Goal: Register for event/course

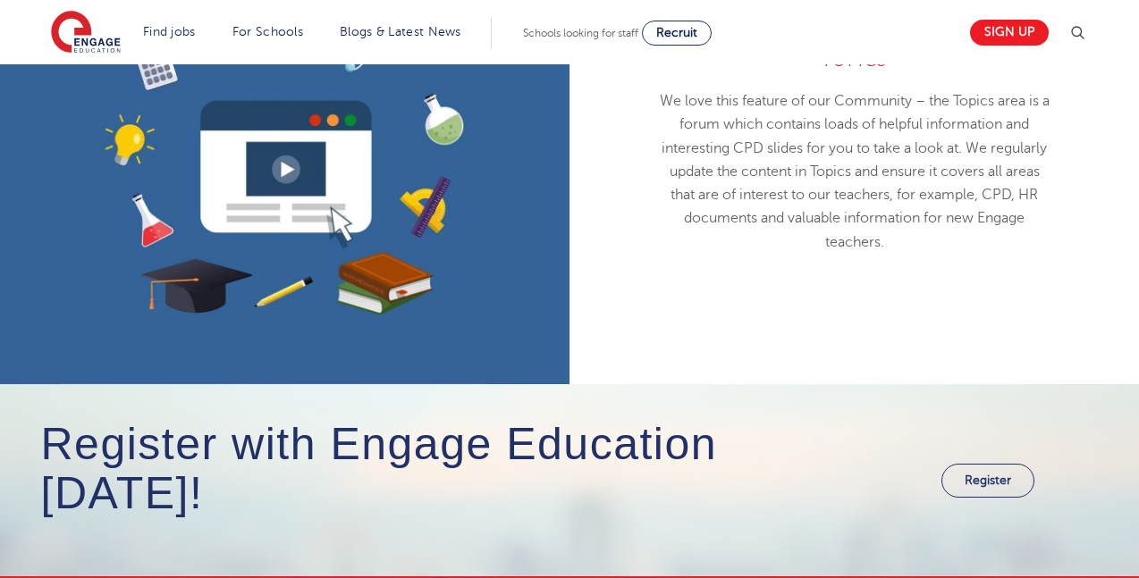
scroll to position [2056, 0]
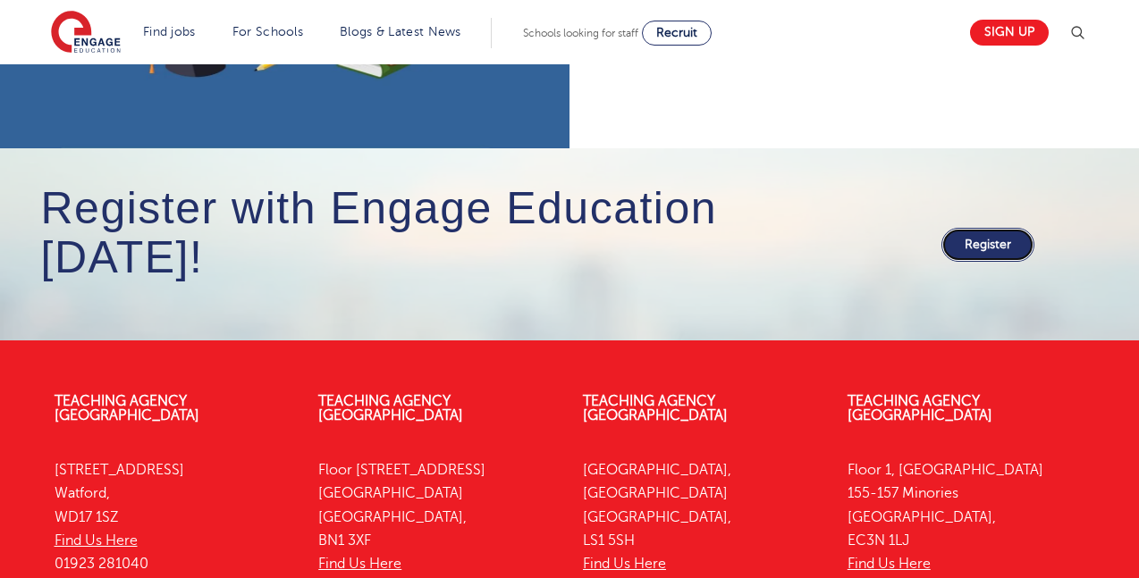
click at [984, 250] on link "Register" at bounding box center [987, 245] width 93 height 34
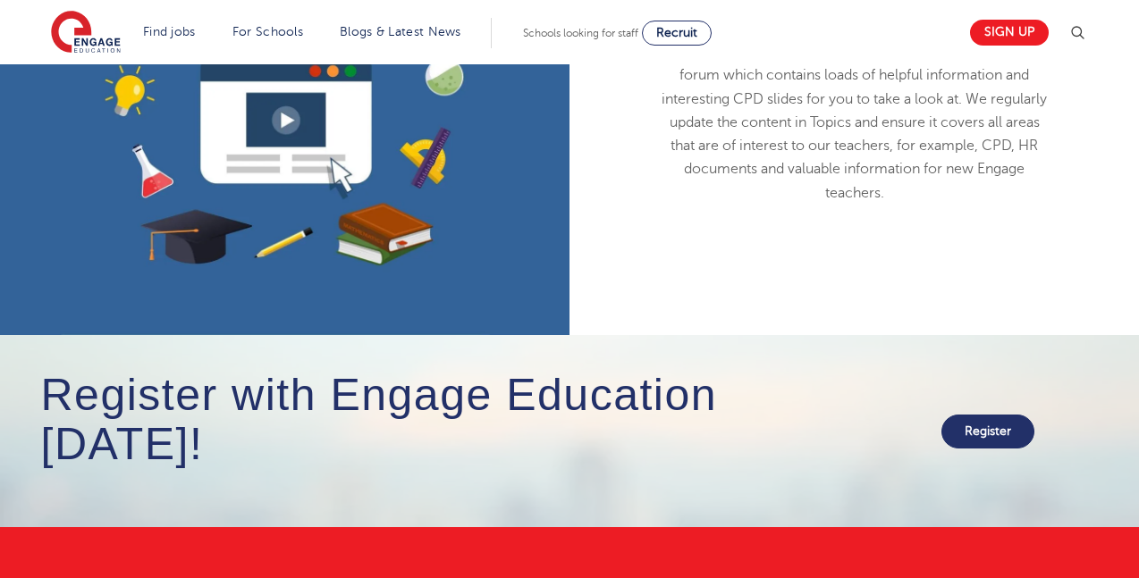
scroll to position [1788, 0]
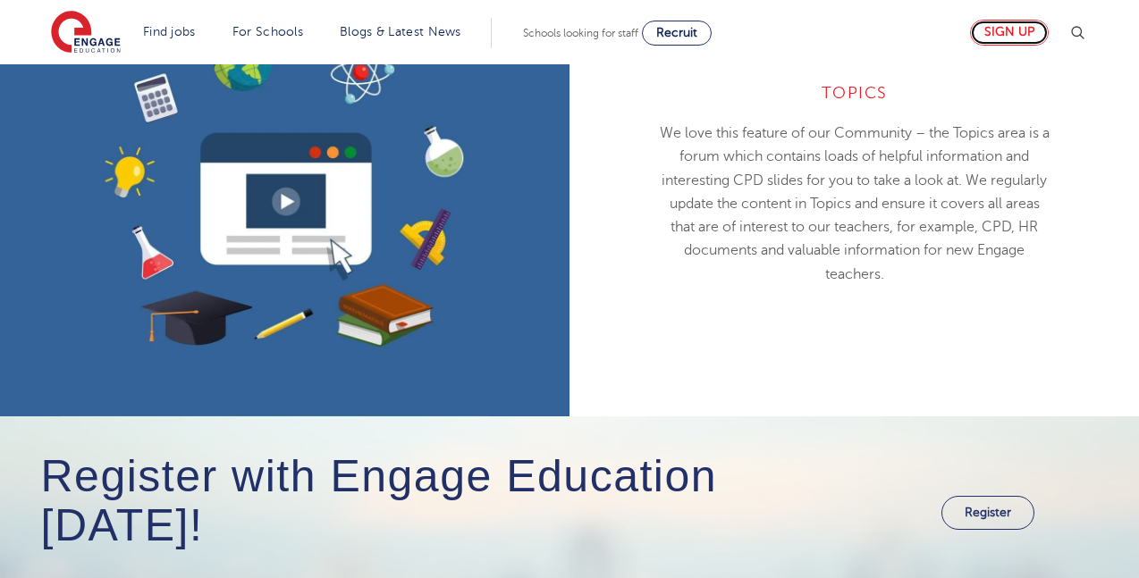
click at [1000, 39] on link "Sign up" at bounding box center [1009, 33] width 79 height 26
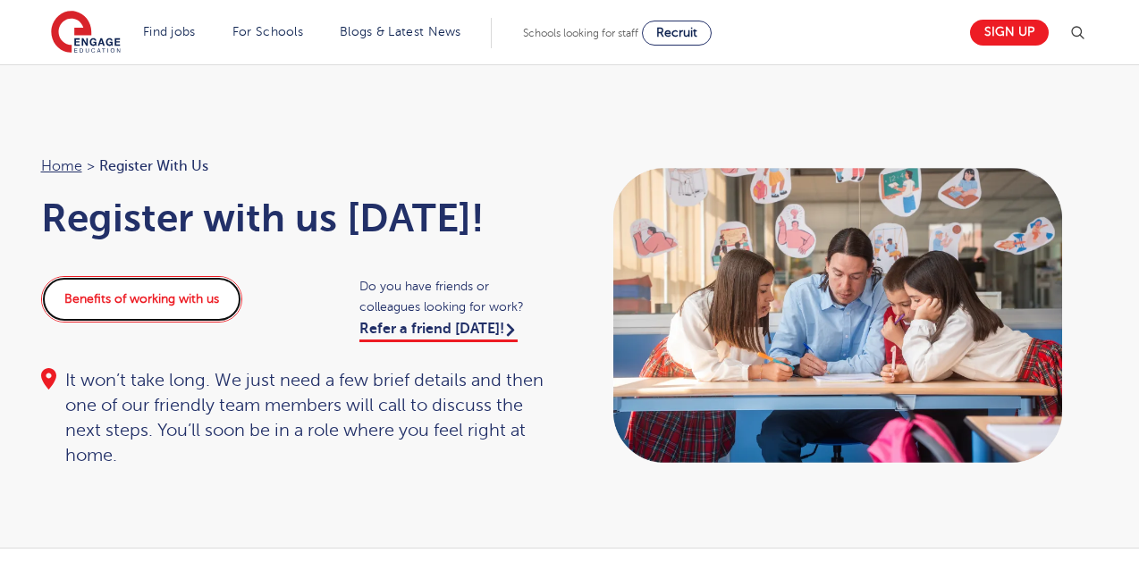
click at [134, 296] on link "Benefits of working with us" at bounding box center [141, 299] width 201 height 46
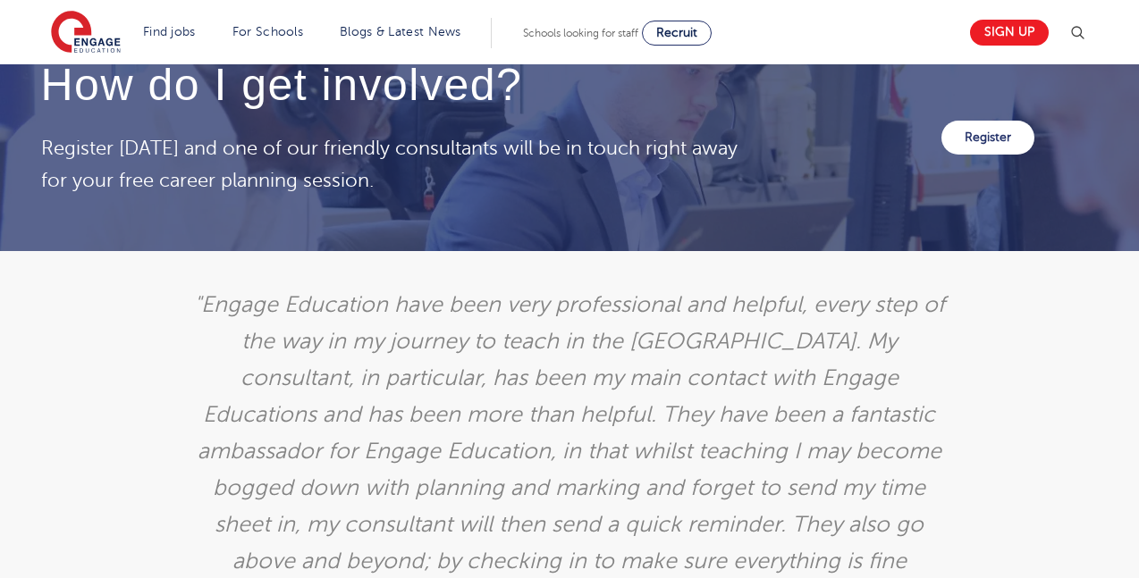
scroll to position [2772, 0]
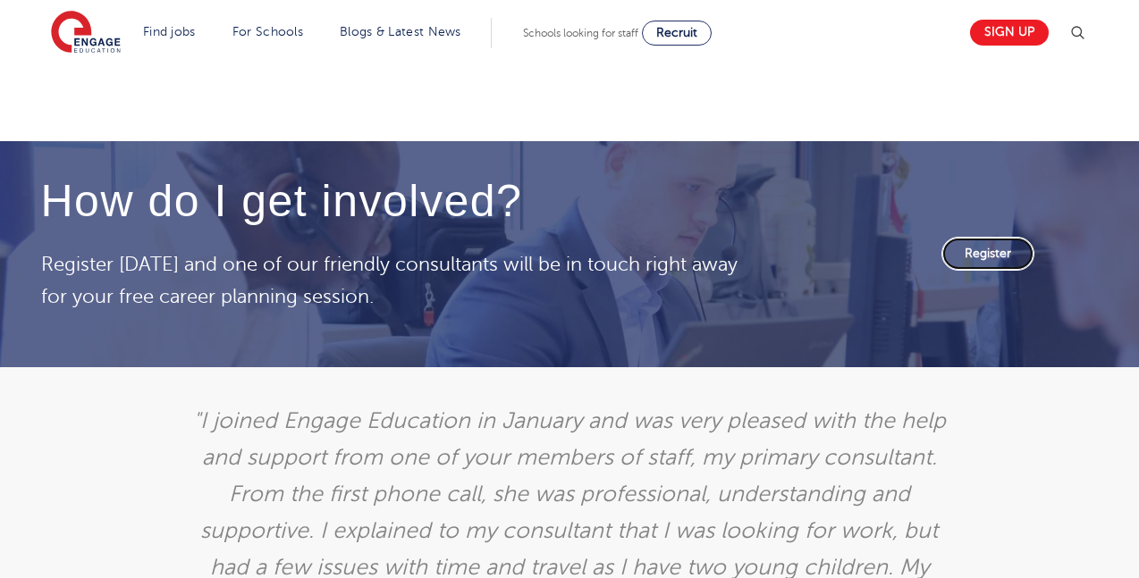
click at [988, 254] on link "Register" at bounding box center [987, 254] width 93 height 34
